Goal: Transaction & Acquisition: Purchase product/service

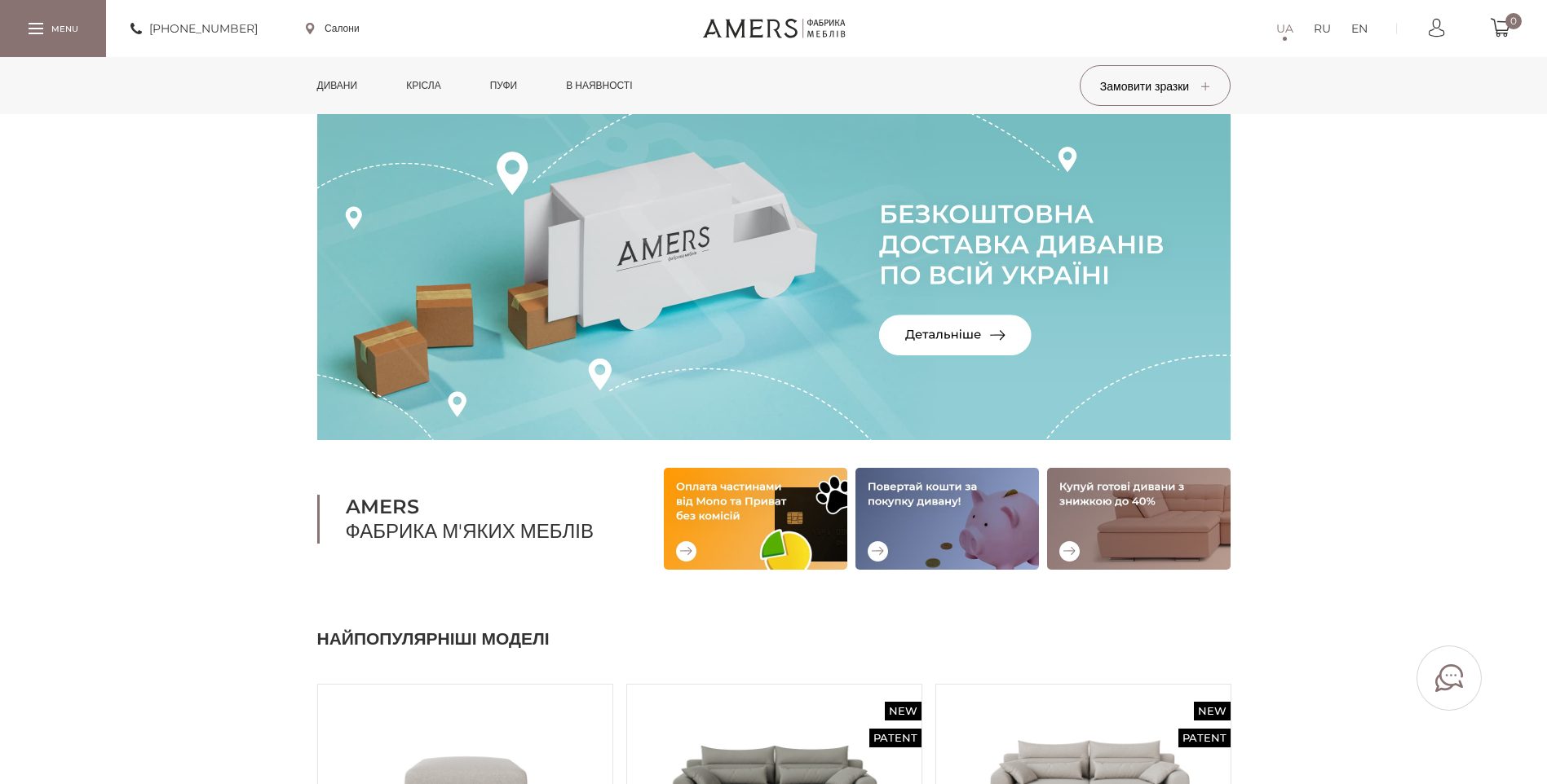
click at [340, 83] on link "Дивани" at bounding box center [337, 85] width 65 height 57
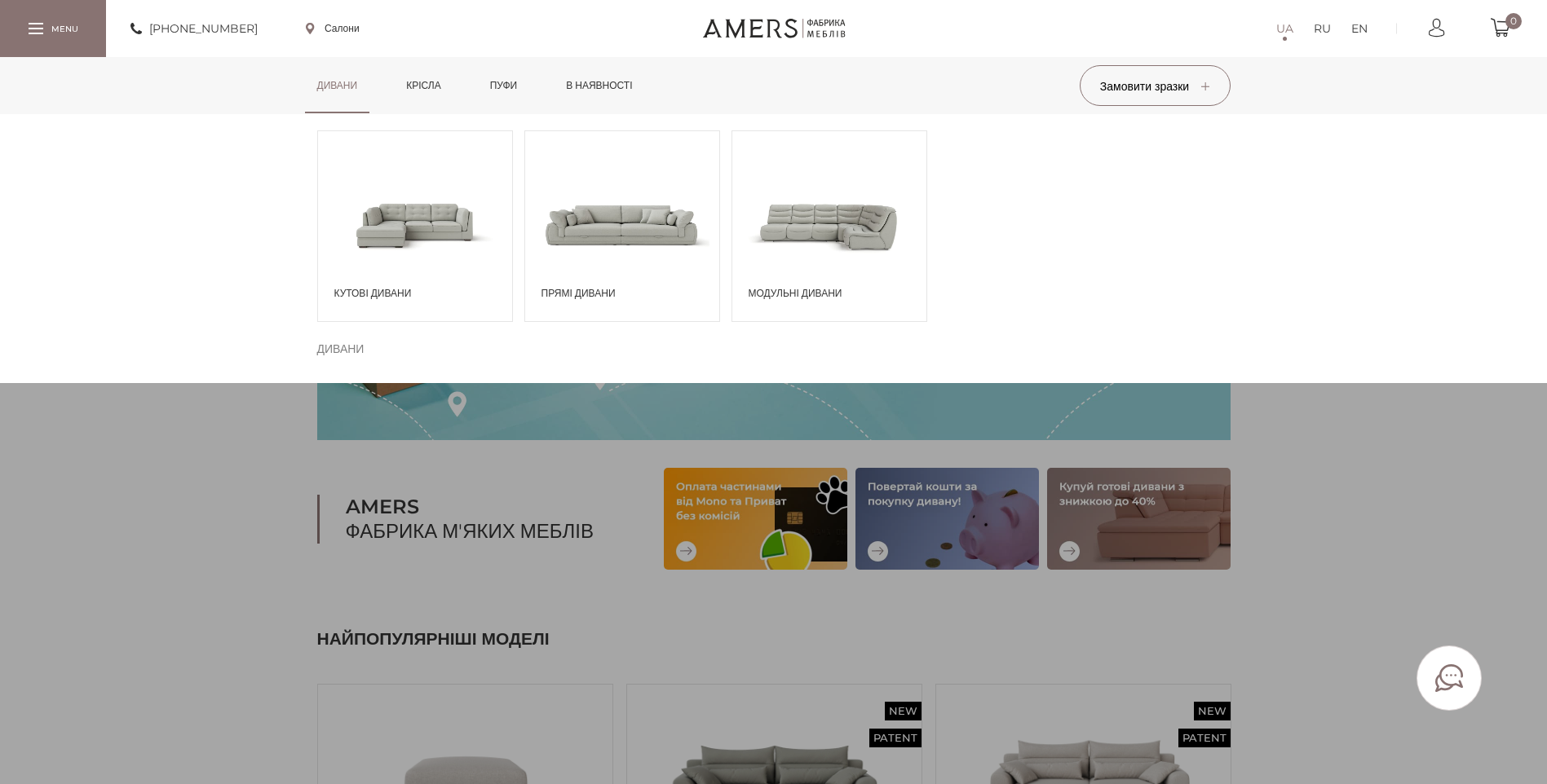
click at [607, 241] on span at bounding box center [622, 224] width 194 height 113
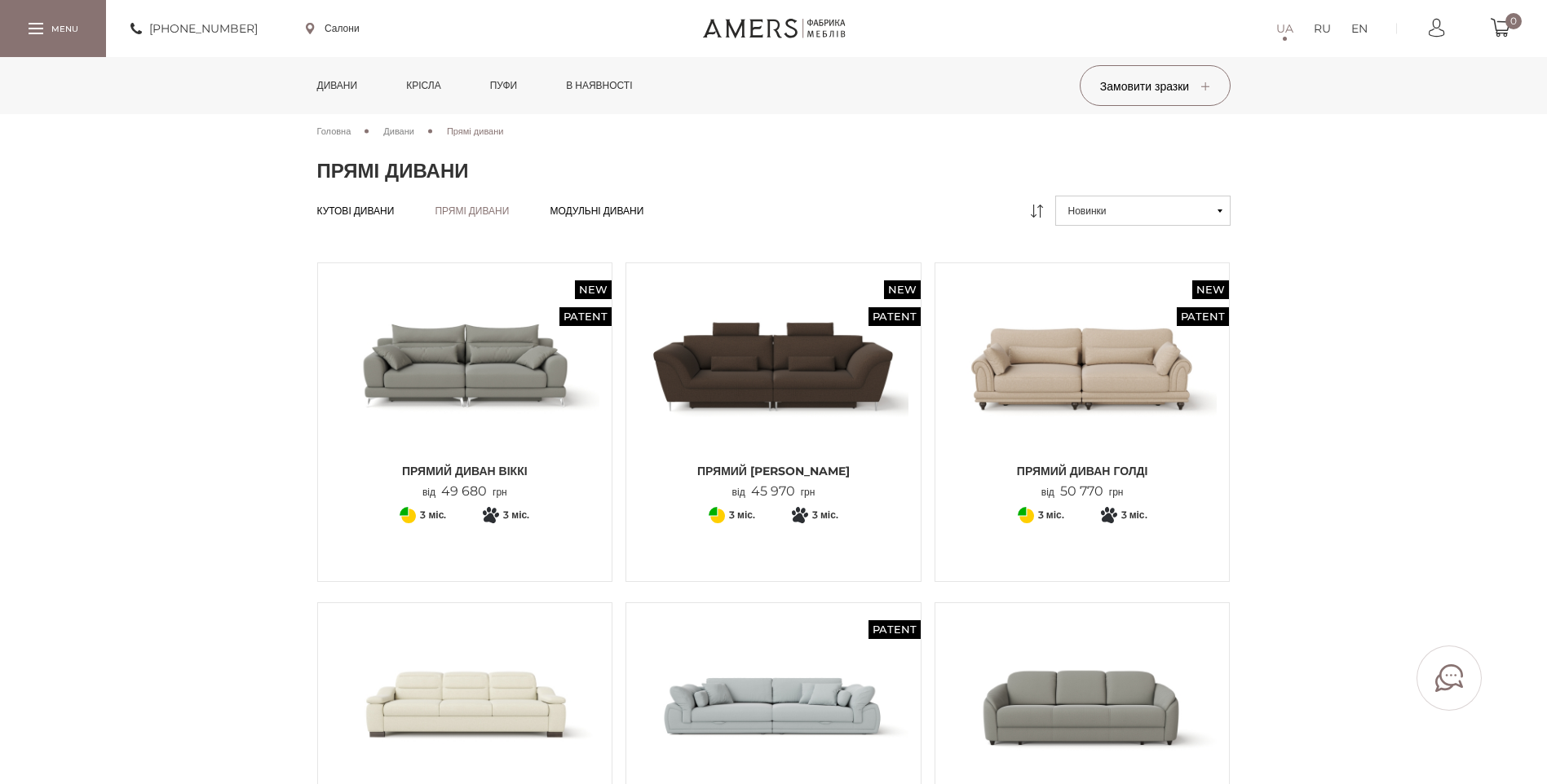
click at [731, 652] on img at bounding box center [773, 705] width 270 height 179
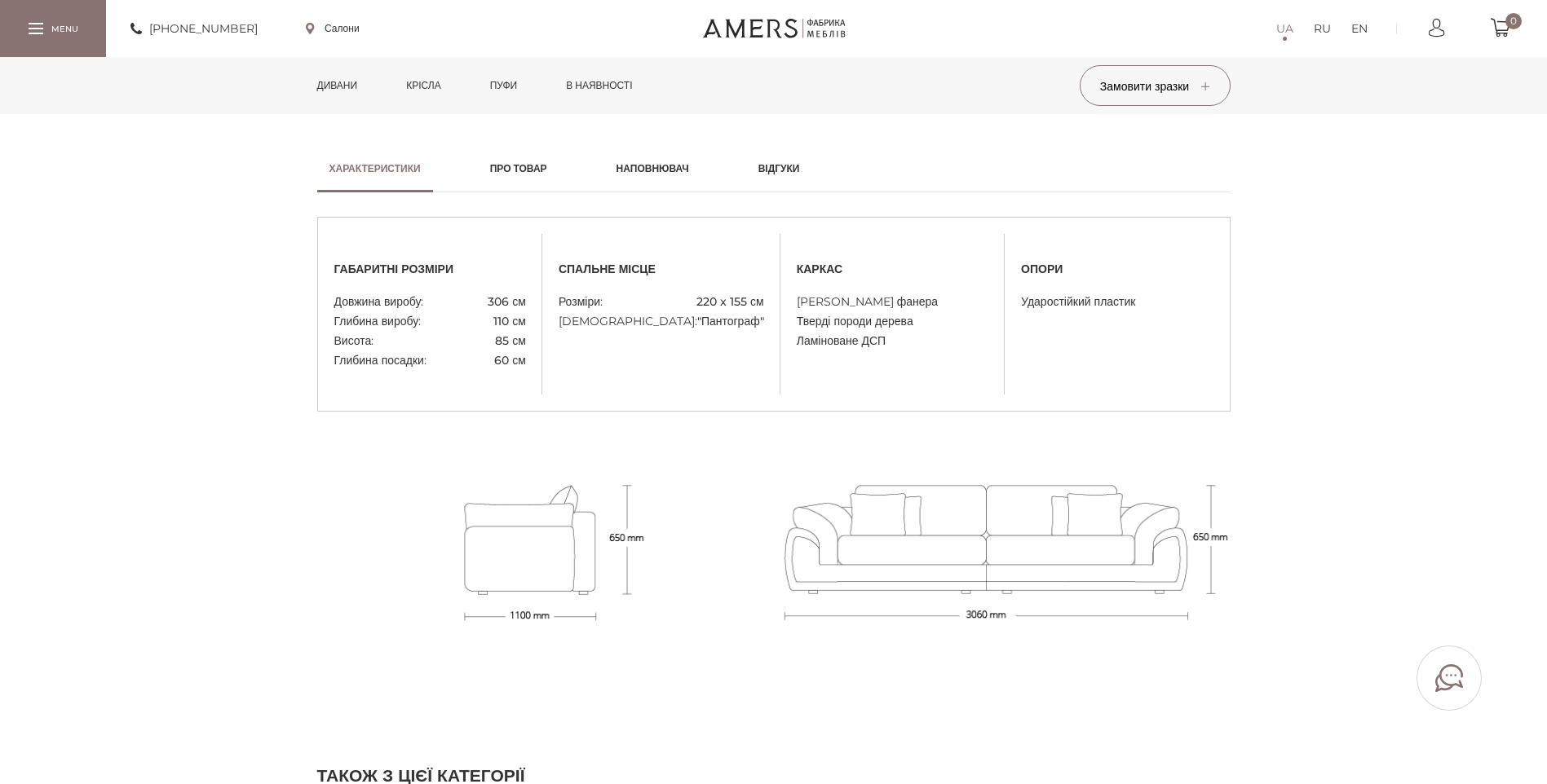
scroll to position [1304, 0]
drag, startPoint x: 757, startPoint y: 301, endPoint x: 677, endPoint y: 295, distance: 80.2
click at [676, 295] on li "Розміри: 220 x 155 см" at bounding box center [661, 302] width 205 height 19
copy span "220 x 155 см"
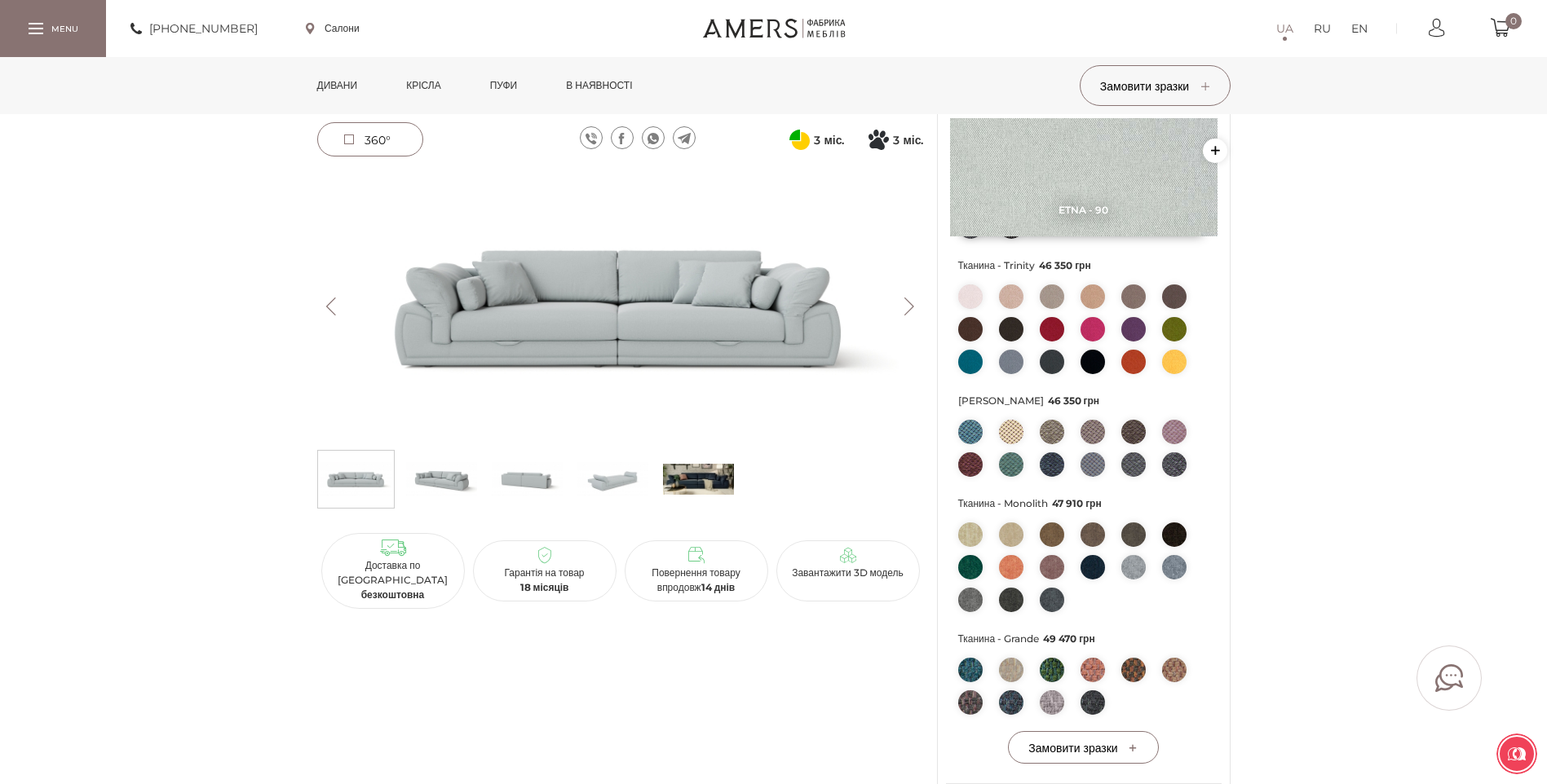
scroll to position [163, 0]
